Goal: Transaction & Acquisition: Purchase product/service

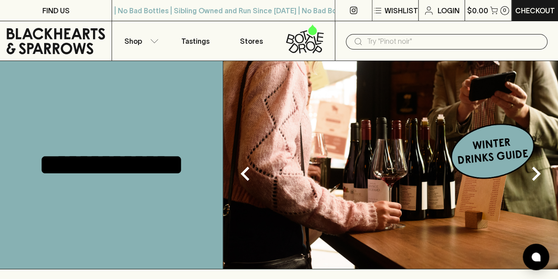
click at [389, 43] on input "text" at bounding box center [453, 41] width 173 height 14
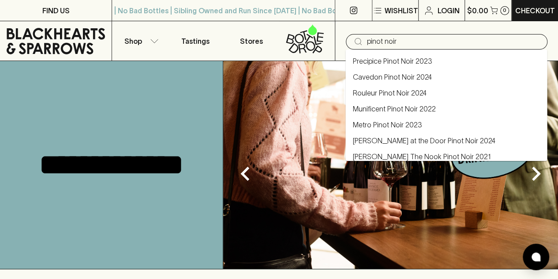
click at [358, 40] on icon at bounding box center [358, 41] width 11 height 11
click at [413, 39] on input "pinot noir" at bounding box center [453, 41] width 173 height 14
type input "pinot noir"
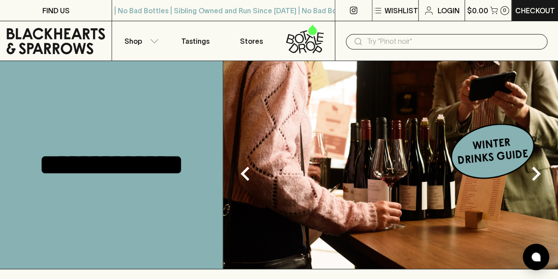
click at [175, 118] on div "**********" at bounding box center [111, 164] width 223 height 207
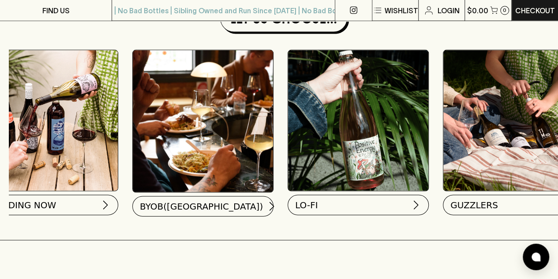
scroll to position [0, 86]
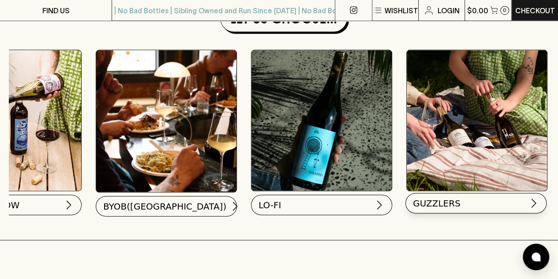
click at [534, 205] on img at bounding box center [534, 203] width 11 height 11
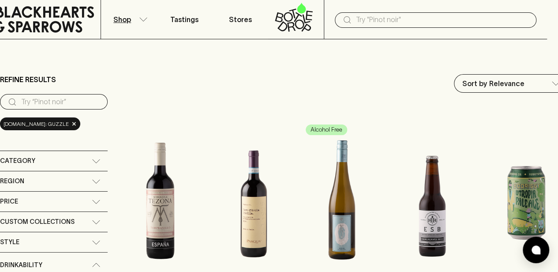
scroll to position [0, 11]
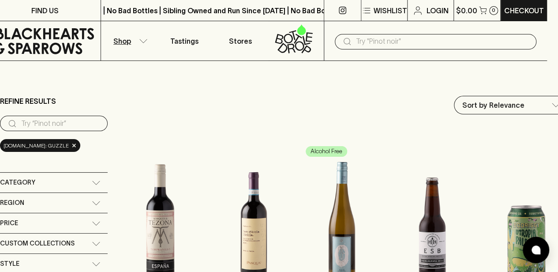
click at [97, 186] on div "Category" at bounding box center [54, 183] width 108 height 20
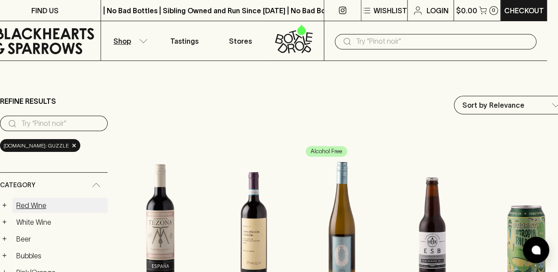
click at [45, 204] on link "Red Wine" at bounding box center [59, 205] width 95 height 15
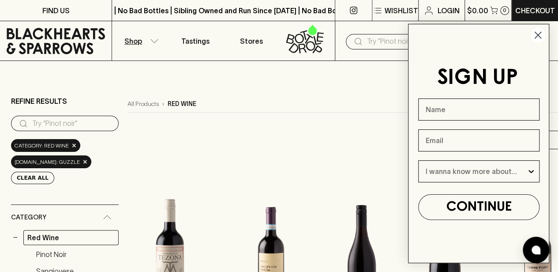
click at [535, 35] on circle "Close dialog" at bounding box center [538, 35] width 15 height 15
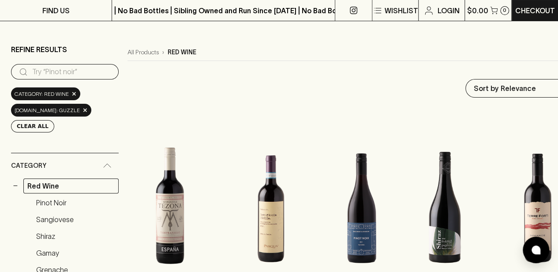
scroll to position [141, 0]
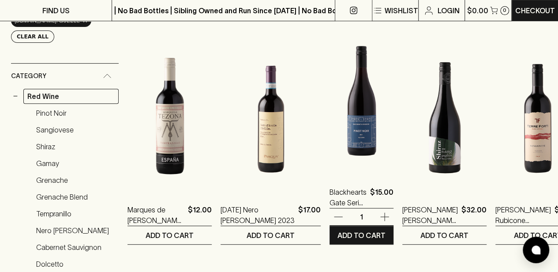
click at [361, 143] on img at bounding box center [362, 96] width 64 height 155
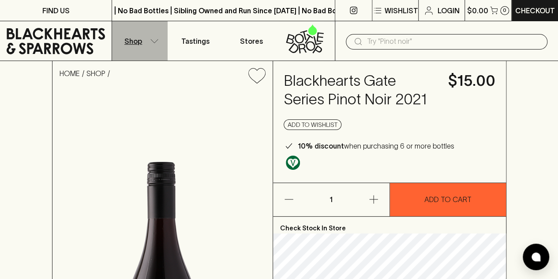
click at [152, 41] on icon "button" at bounding box center [154, 41] width 9 height 4
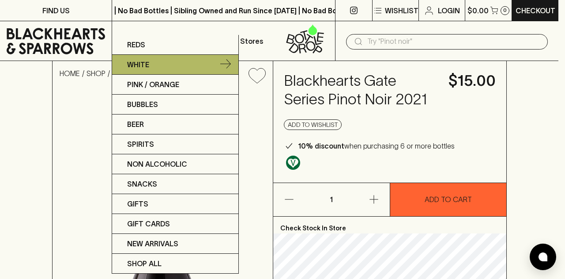
click at [148, 63] on p "White" at bounding box center [138, 64] width 22 height 11
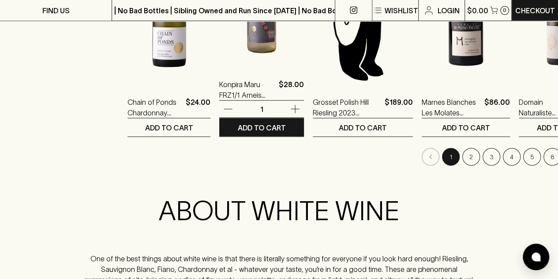
scroll to position [954, 0]
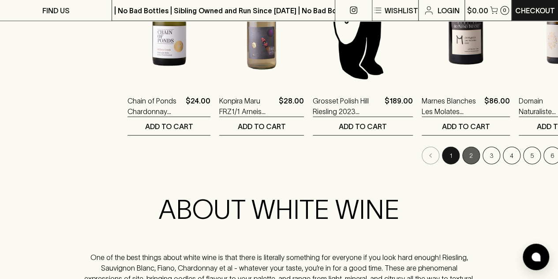
click at [463, 155] on button "2" at bounding box center [472, 156] width 18 height 18
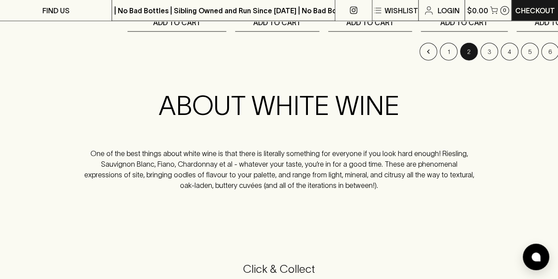
scroll to position [918, 0]
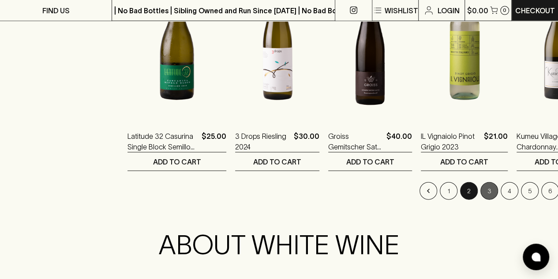
click at [481, 190] on button "3" at bounding box center [490, 191] width 18 height 18
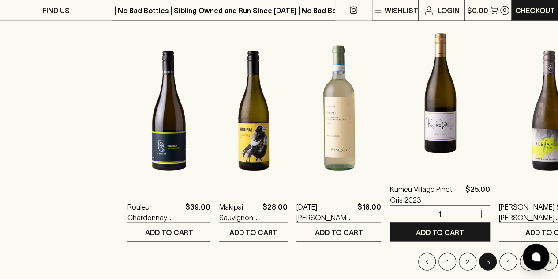
scroll to position [918, 0]
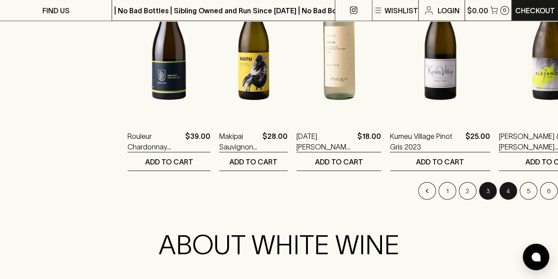
click at [500, 186] on button "4" at bounding box center [509, 191] width 18 height 18
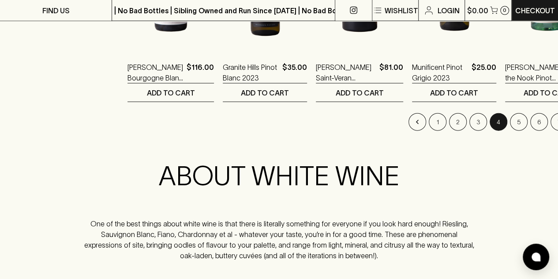
scroll to position [989, 0]
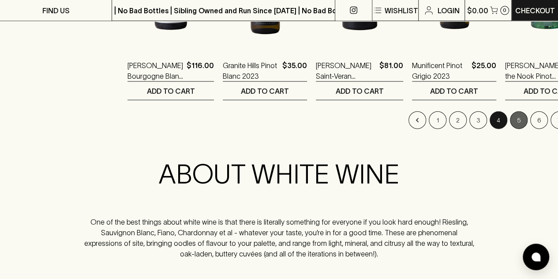
click at [510, 116] on button "5" at bounding box center [519, 120] width 18 height 18
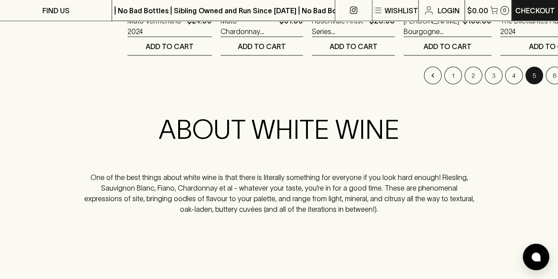
scroll to position [1024, 0]
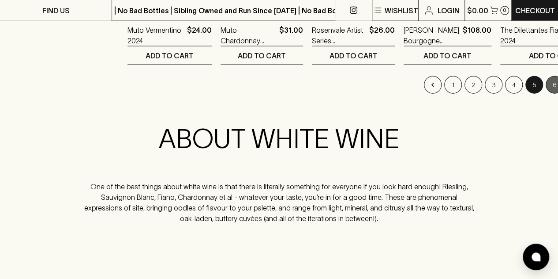
click at [546, 81] on button "6" at bounding box center [555, 85] width 18 height 18
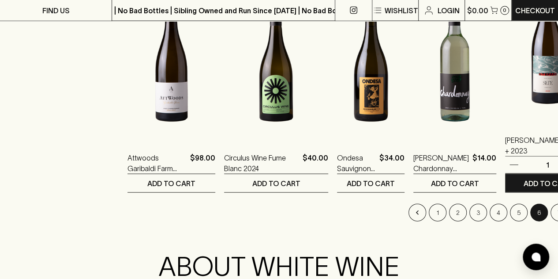
scroll to position [901, 0]
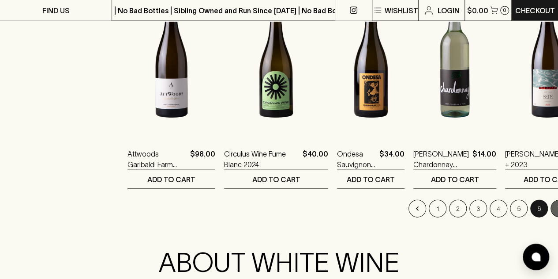
click at [551, 209] on button "7" at bounding box center [560, 209] width 18 height 18
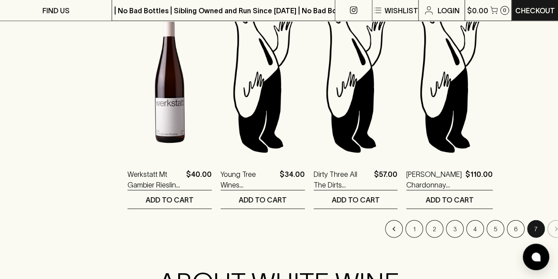
scroll to position [883, 0]
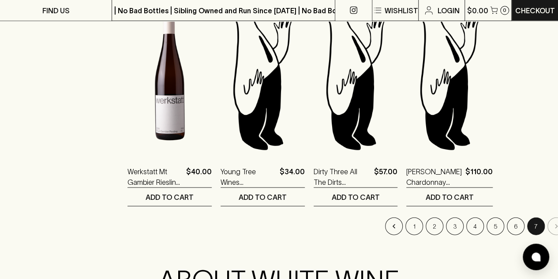
click at [546, 223] on li "pagination navigation" at bounding box center [556, 226] width 20 height 18
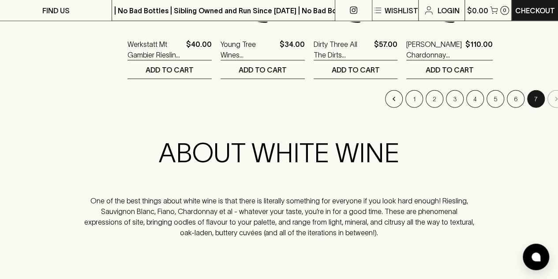
scroll to position [1006, 0]
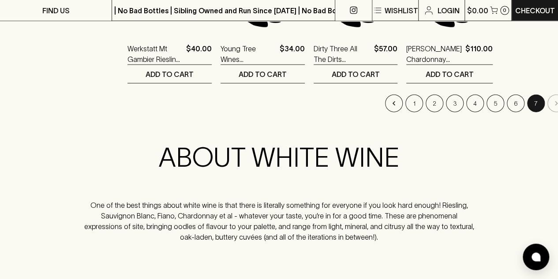
click at [408, 185] on div "ABOUT WHITE WINE One of the best things about white wine is that there is liter…" at bounding box center [279, 191] width 391 height 101
click at [406, 105] on button "1" at bounding box center [415, 103] width 18 height 18
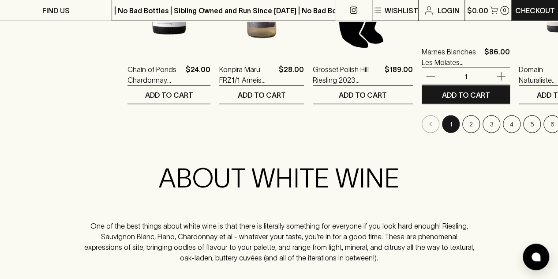
scroll to position [989, 0]
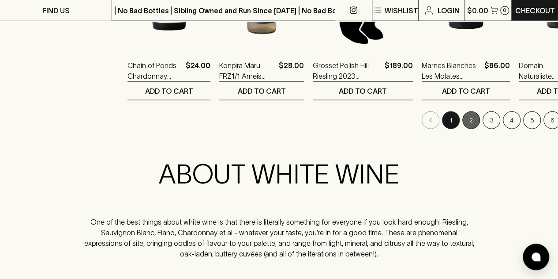
click at [463, 118] on button "2" at bounding box center [472, 120] width 18 height 18
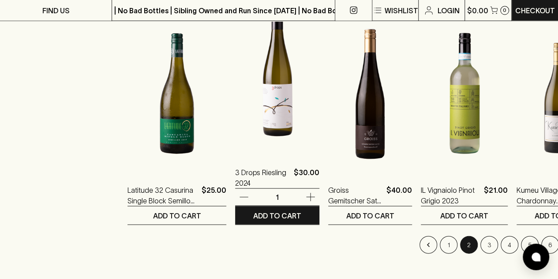
scroll to position [865, 0]
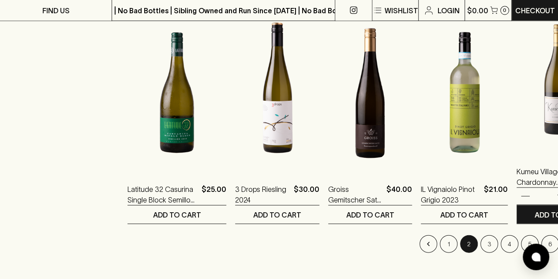
click at [517, 158] on div "Kumeu Village Chardonnay 2024 $29.00 1 ADD TO CART" at bounding box center [559, 111] width 84 height 226
click at [517, 171] on p "Kumeu Village Chardonnay 2024" at bounding box center [545, 176] width 56 height 21
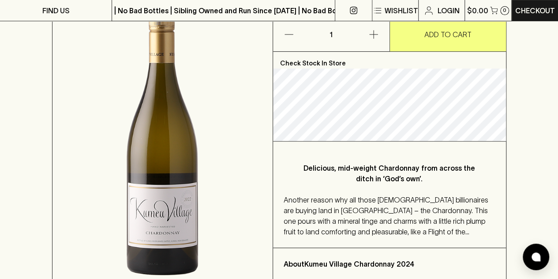
scroll to position [194, 0]
